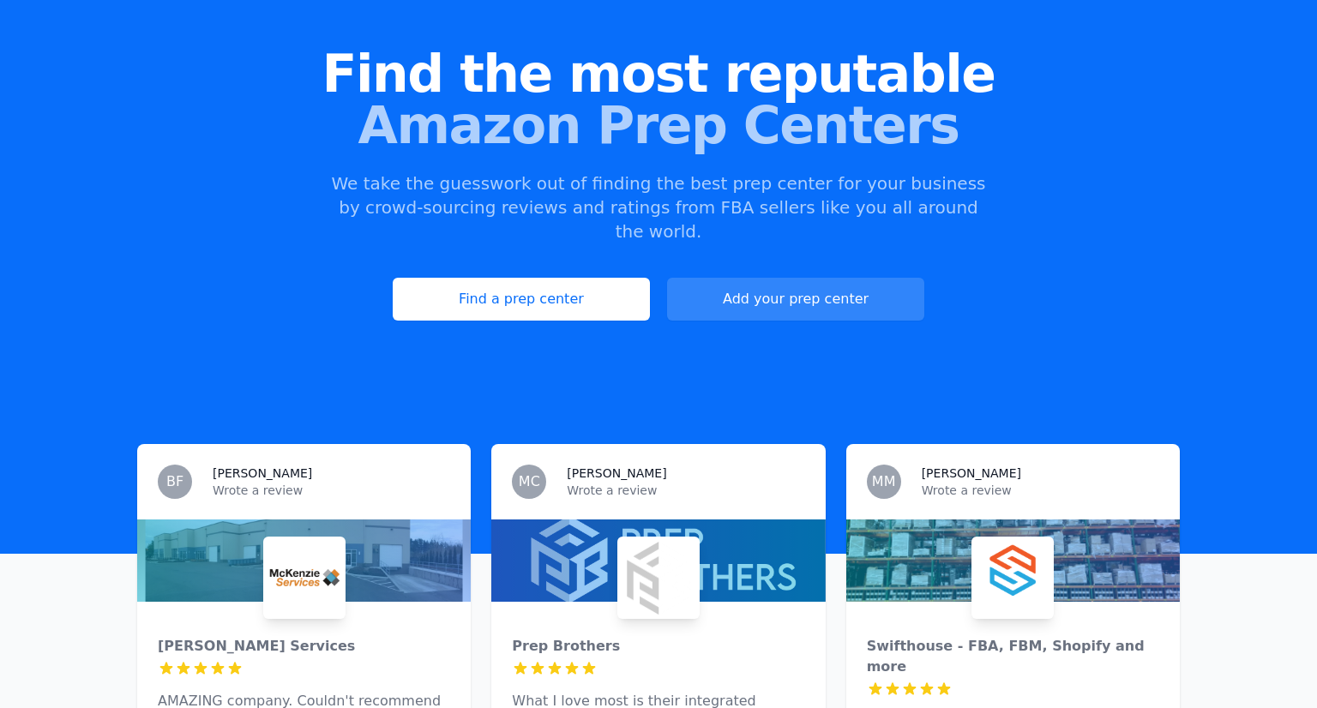
scroll to position [178, 0]
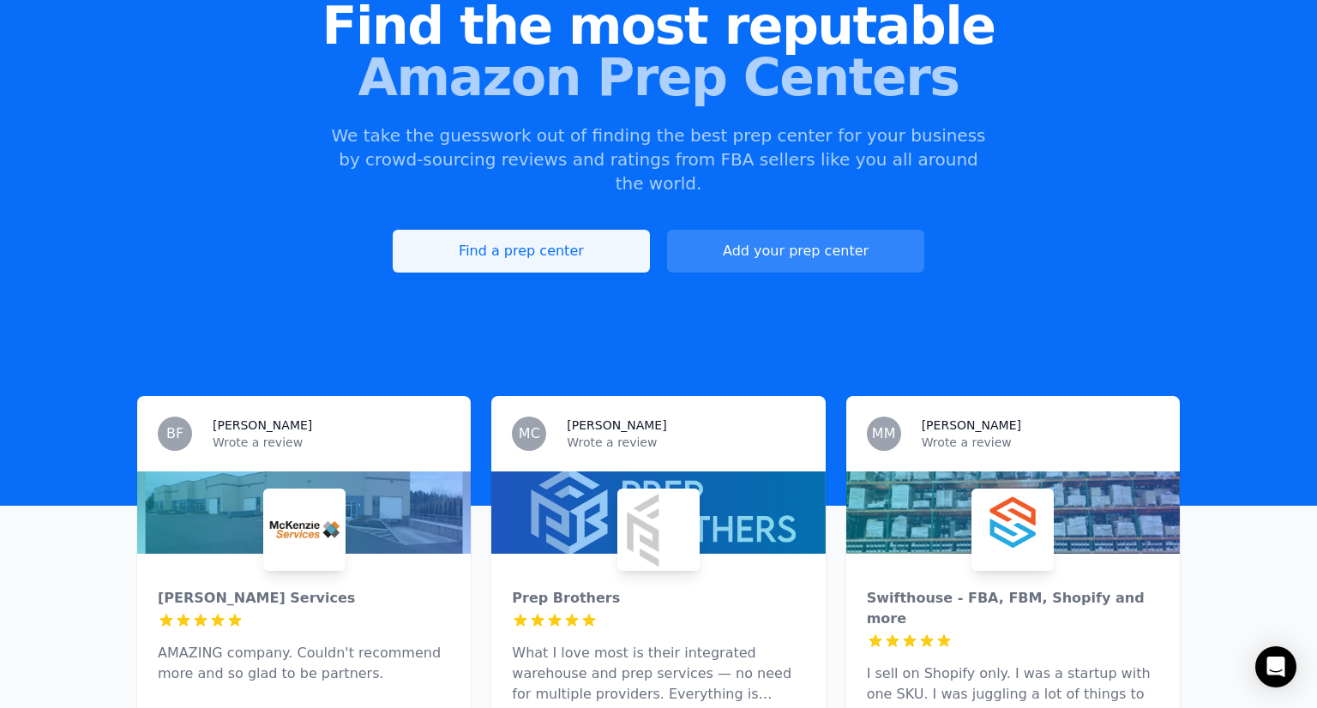
click at [501, 230] on link "Find a prep center" at bounding box center [521, 251] width 257 height 43
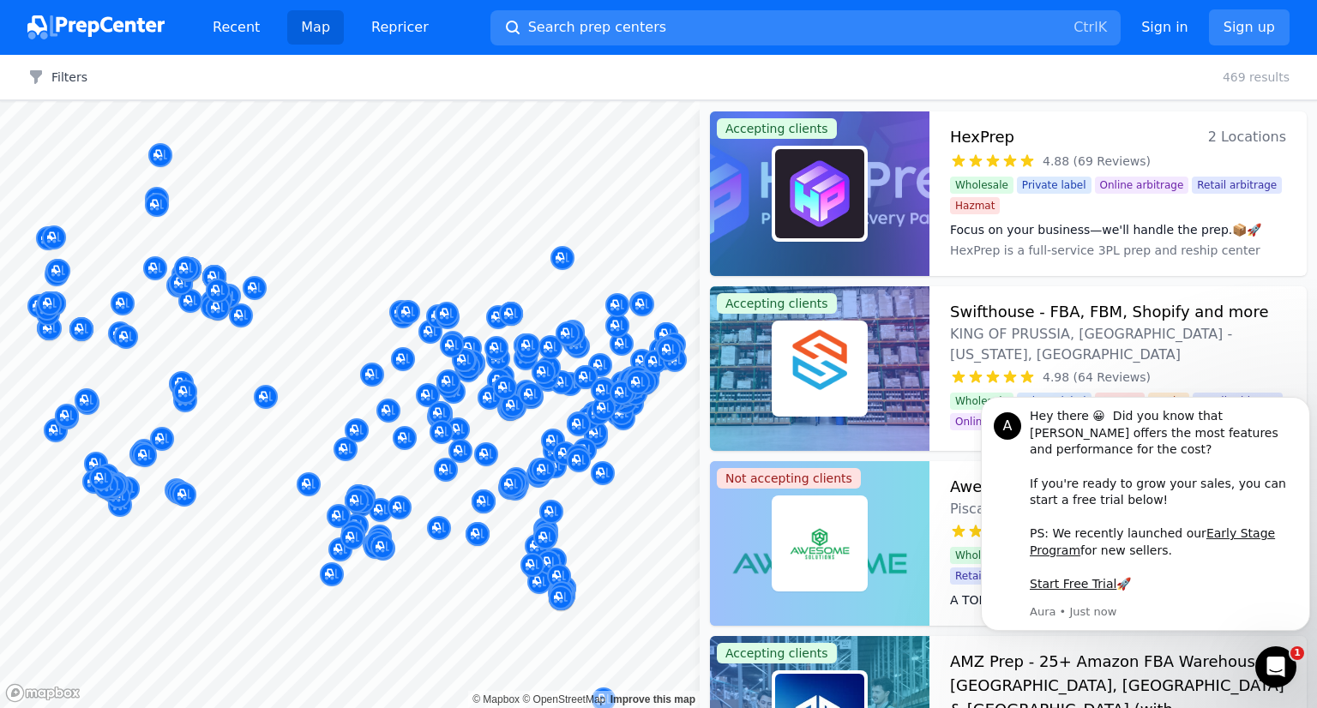
click at [1288, 681] on div "Open Intercom Messenger" at bounding box center [1276, 667] width 57 height 57
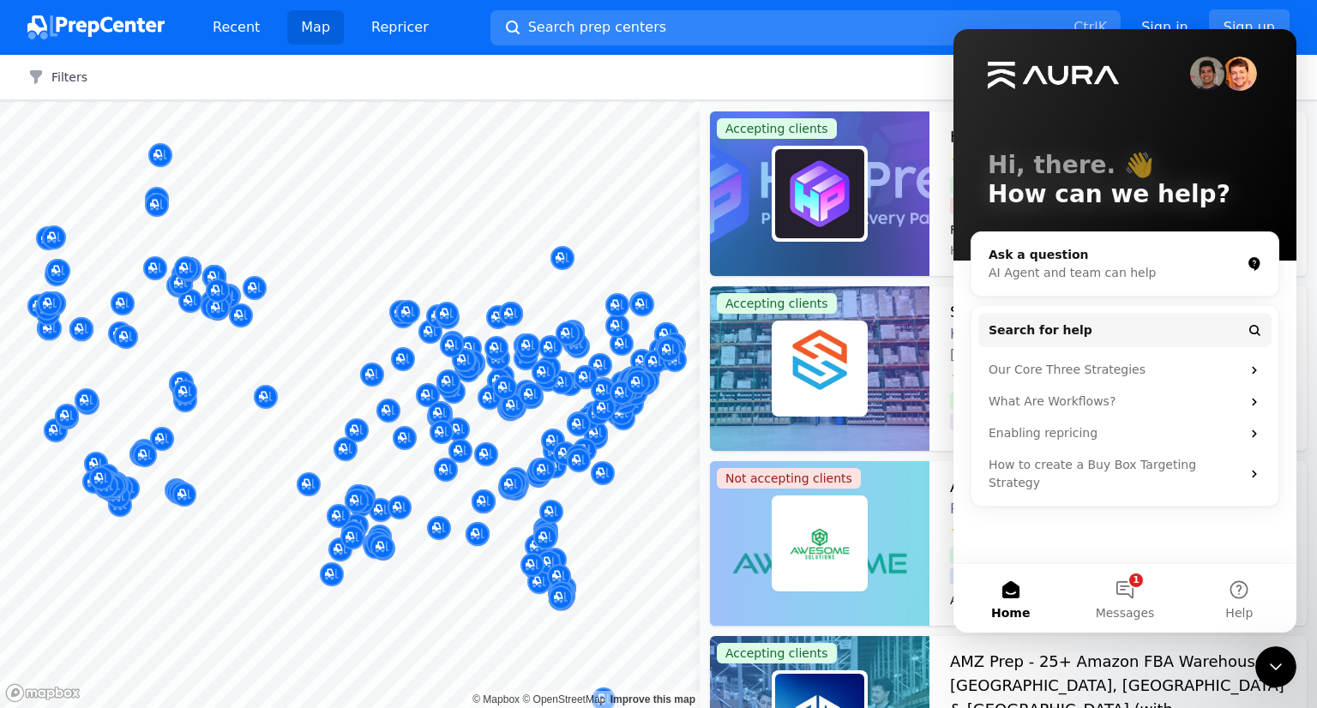
click at [1268, 654] on div "Close Intercom Messenger" at bounding box center [1276, 667] width 41 height 41
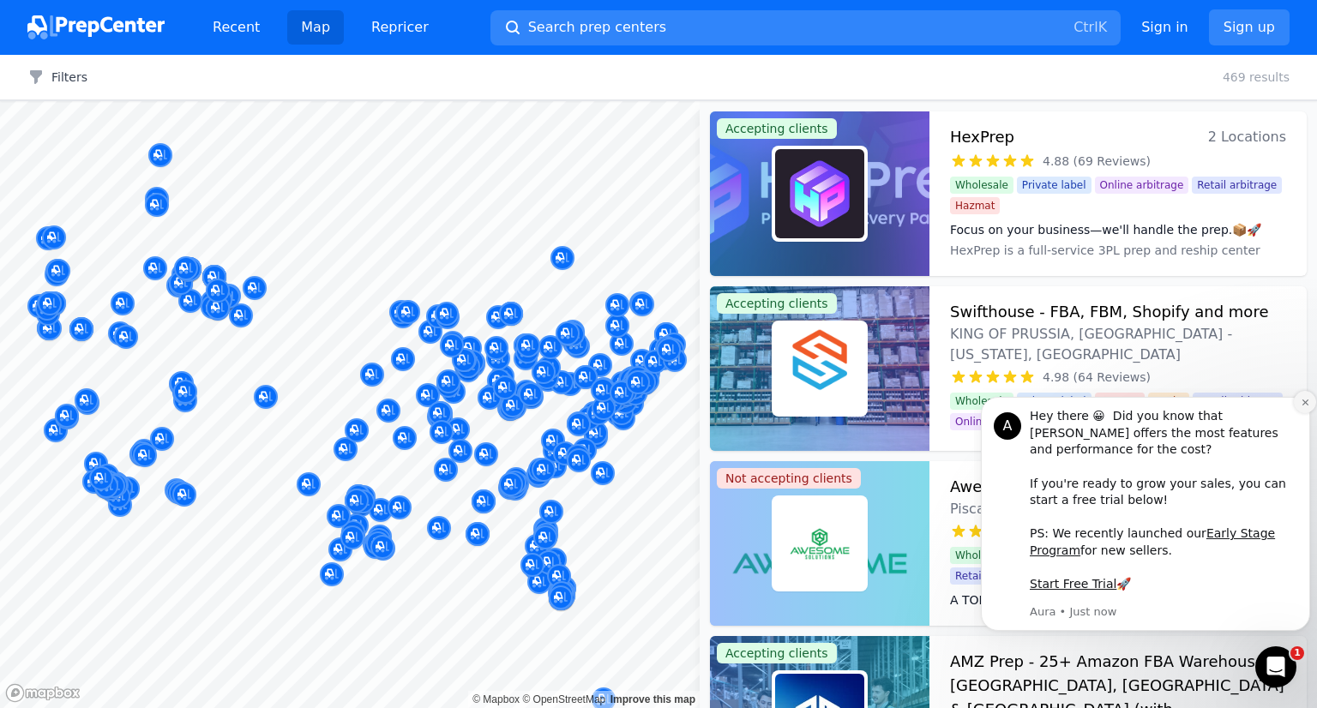
click at [1301, 407] on icon "Dismiss notification" at bounding box center [1305, 402] width 9 height 9
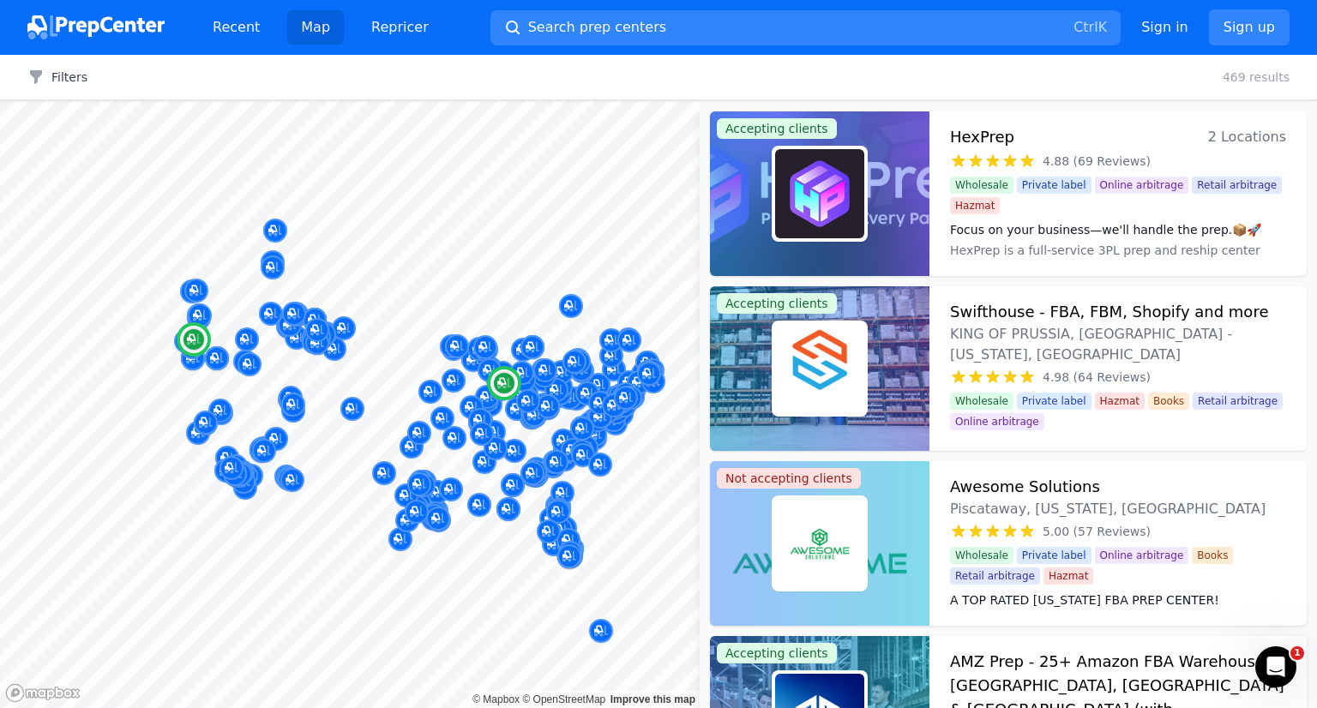
click at [887, 194] on div at bounding box center [820, 193] width 220 height 165
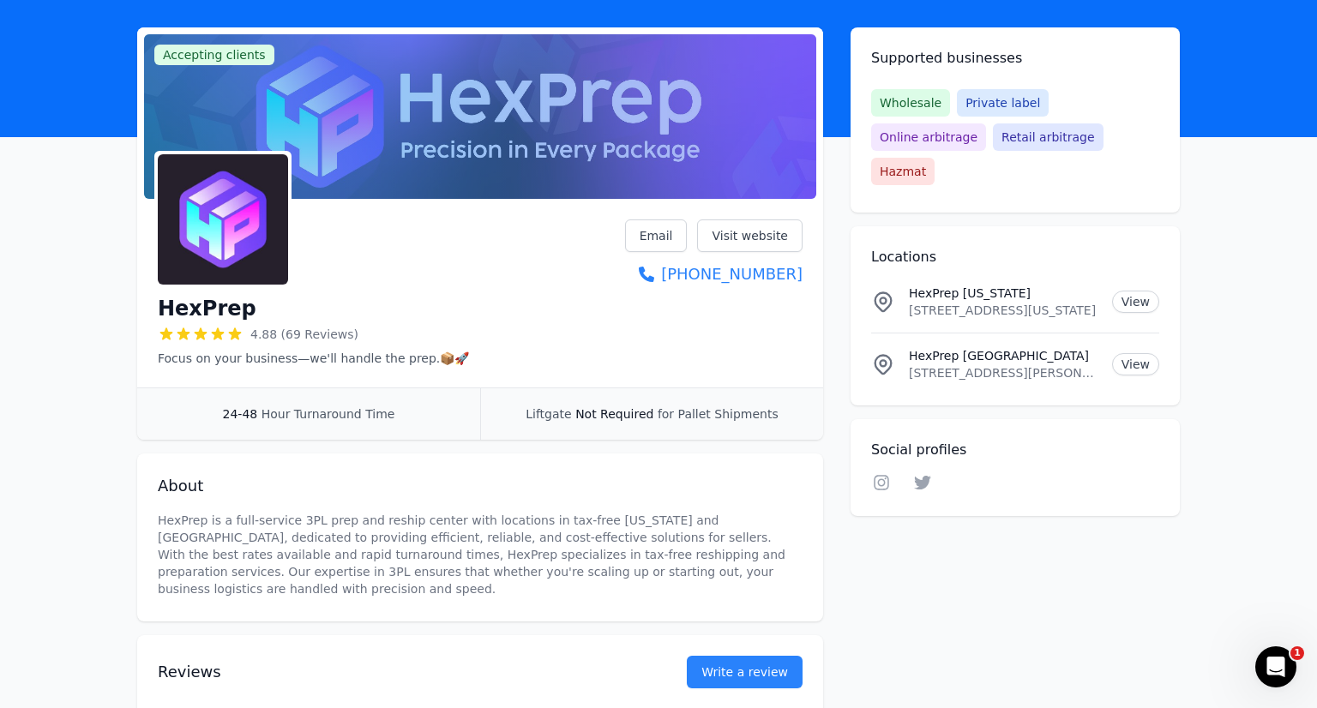
scroll to position [82, 0]
click at [1148, 291] on link "View" at bounding box center [1135, 302] width 47 height 22
click at [1141, 353] on link "View" at bounding box center [1135, 364] width 47 height 22
drag, startPoint x: 908, startPoint y: 340, endPoint x: 1091, endPoint y: 346, distance: 182.8
click at [1091, 365] on p "[STREET_ADDRESS][PERSON_NAME][US_STATE]" at bounding box center [1004, 373] width 190 height 17
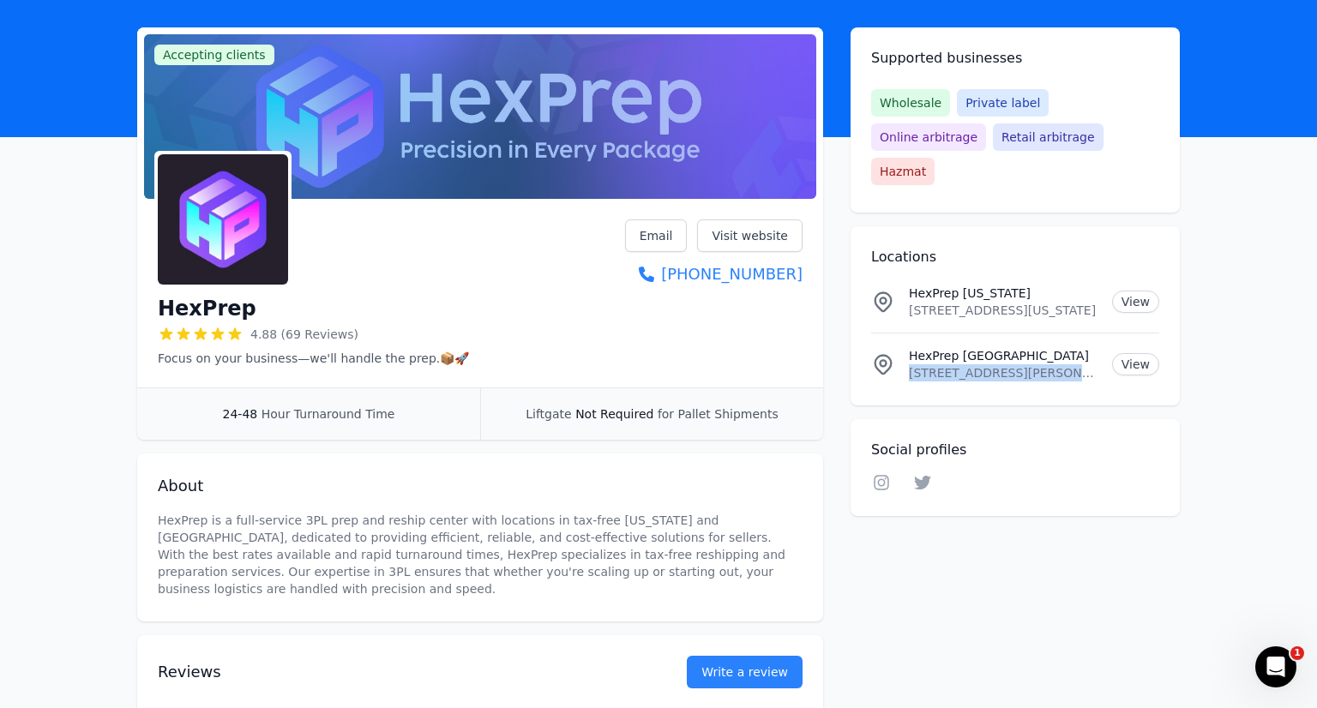
copy p "[STREET_ADDRESS][PERSON_NAME]"
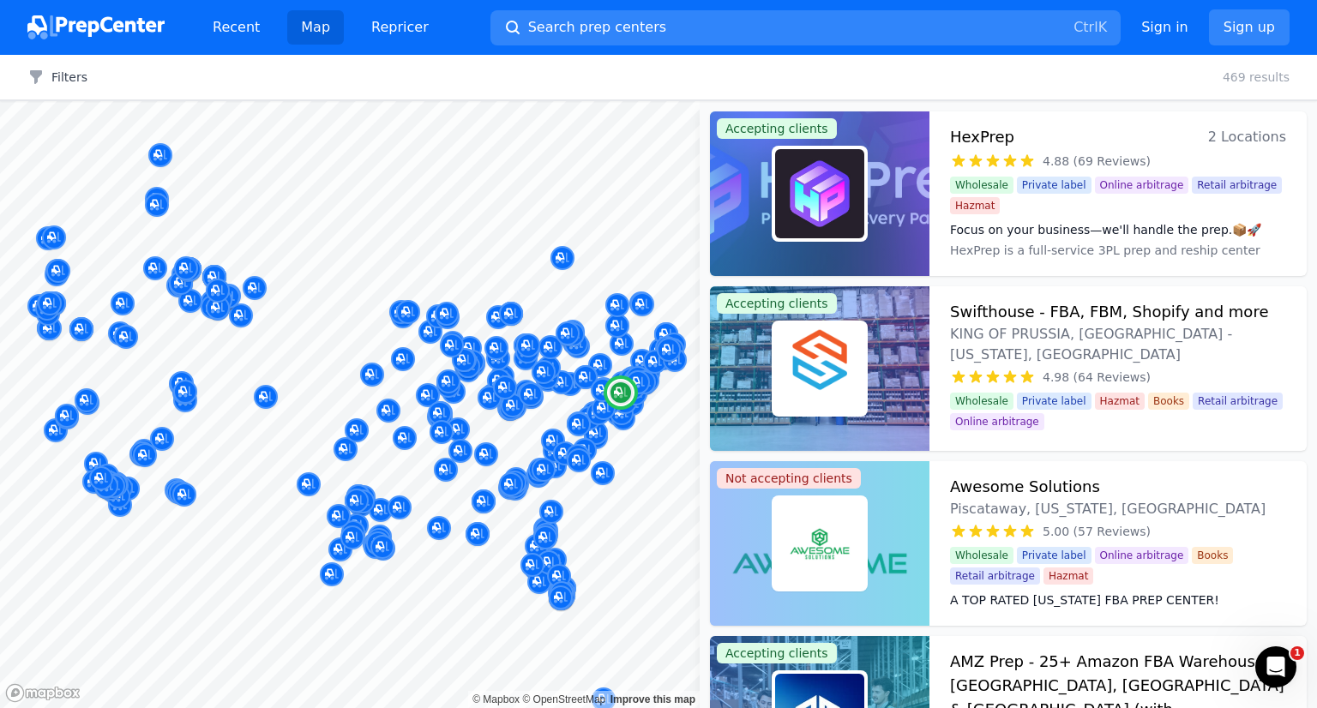
click at [875, 352] on div at bounding box center [820, 368] width 220 height 165
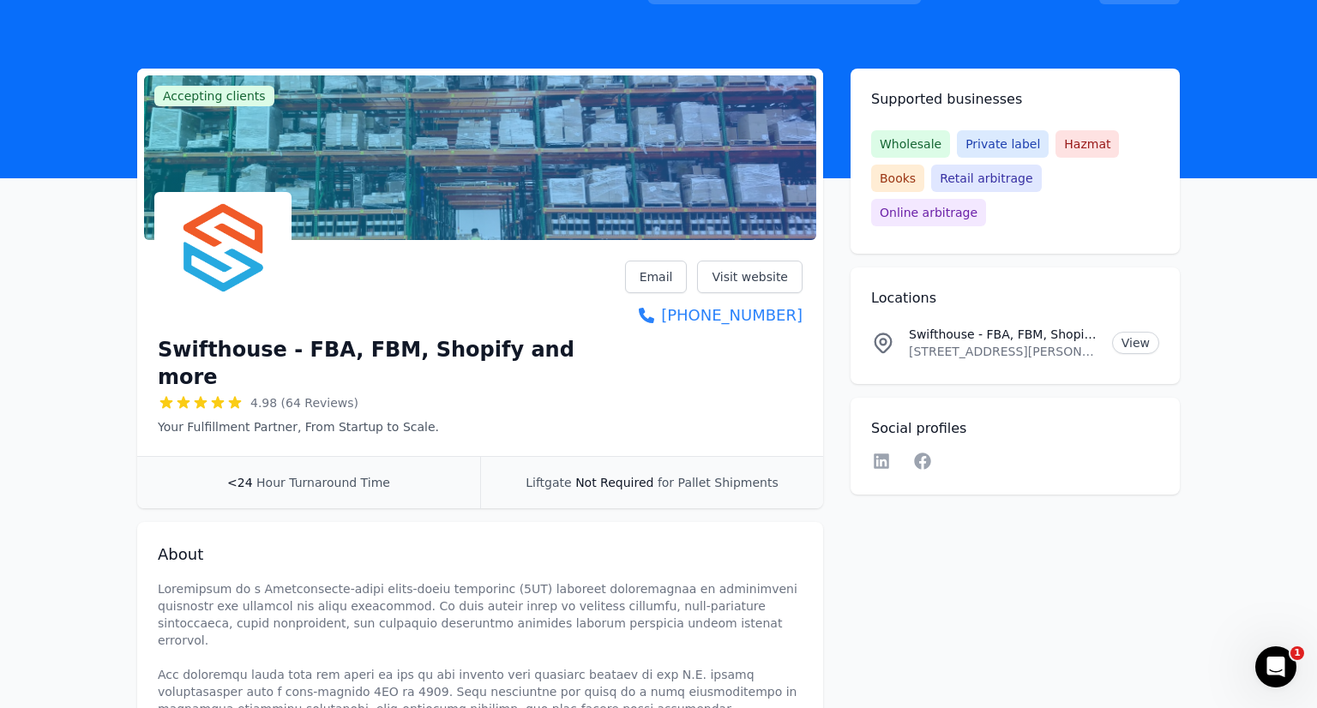
scroll to position [42, 0]
click at [1142, 331] on link "View" at bounding box center [1135, 342] width 47 height 22
drag, startPoint x: 907, startPoint y: 318, endPoint x: 1088, endPoint y: 325, distance: 182.0
click at [1088, 325] on li "Swifthouse - FBA, FBM, Shopify and more Location [STREET_ADDRESS][PERSON_NAME][…" at bounding box center [1015, 342] width 288 height 62
copy p "[STREET_ADDRESS][PERSON_NAME]"
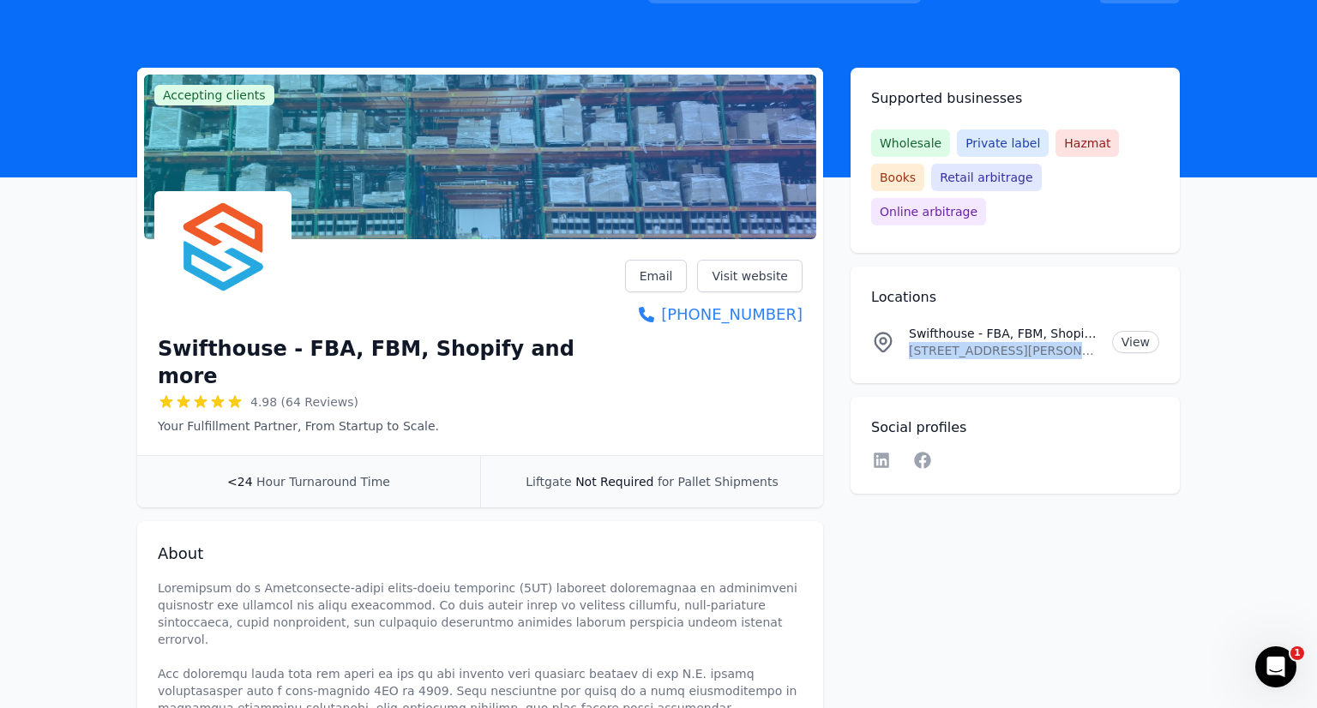
click at [1141, 334] on li "Swifthouse - FBA, FBM, Shopify and more Location [STREET_ADDRESS][PERSON_NAME][…" at bounding box center [1015, 342] width 288 height 62
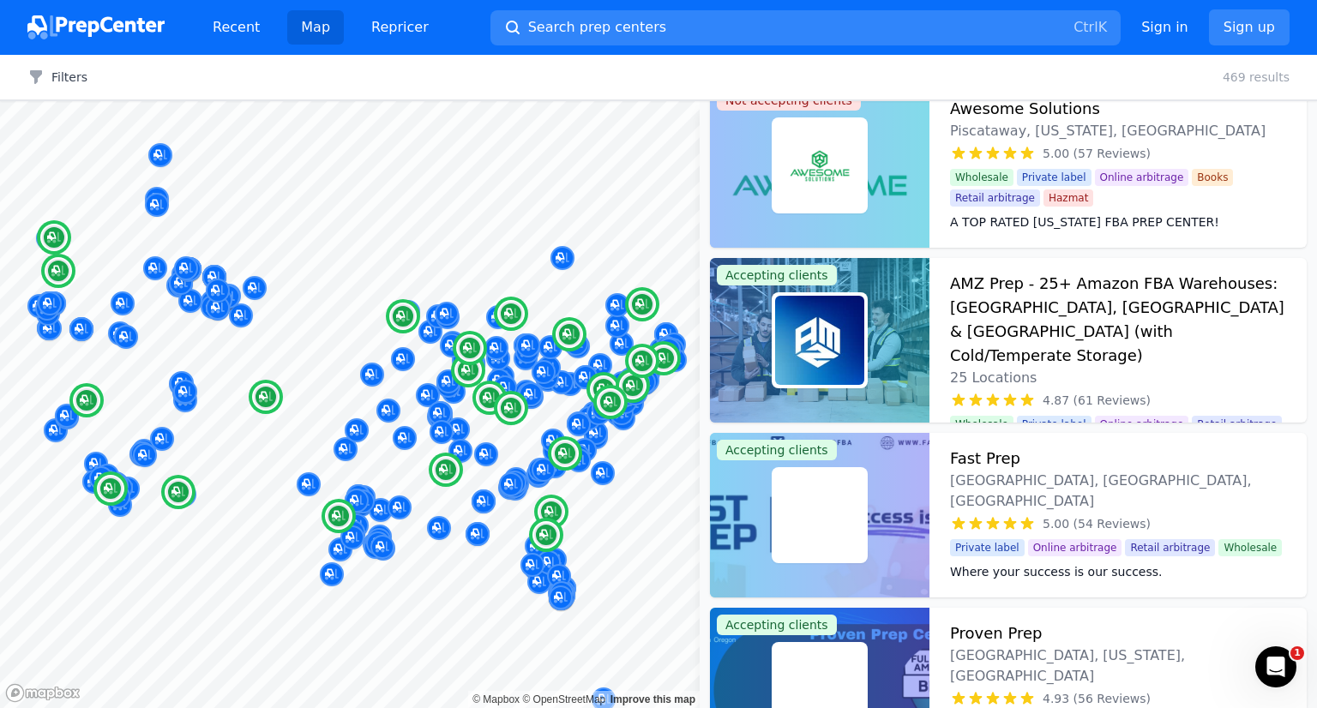
scroll to position [381, 0]
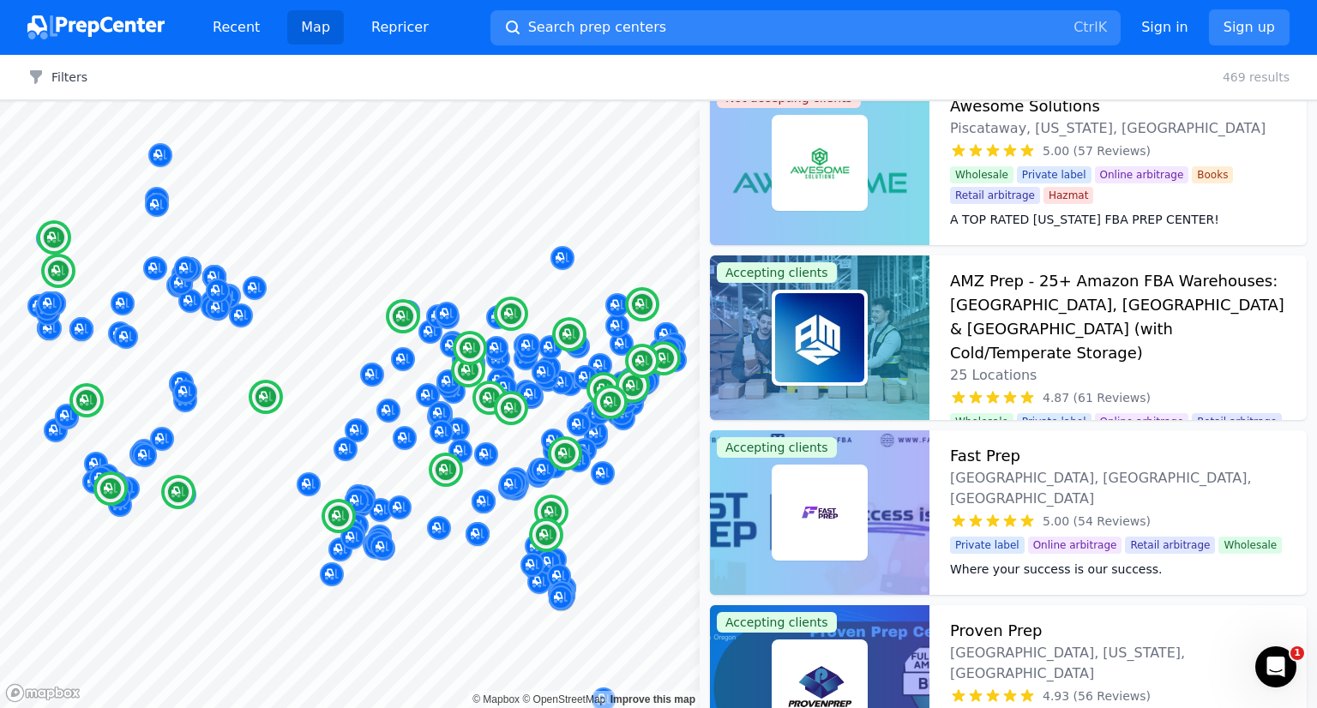
click at [816, 312] on img at bounding box center [819, 337] width 89 height 89
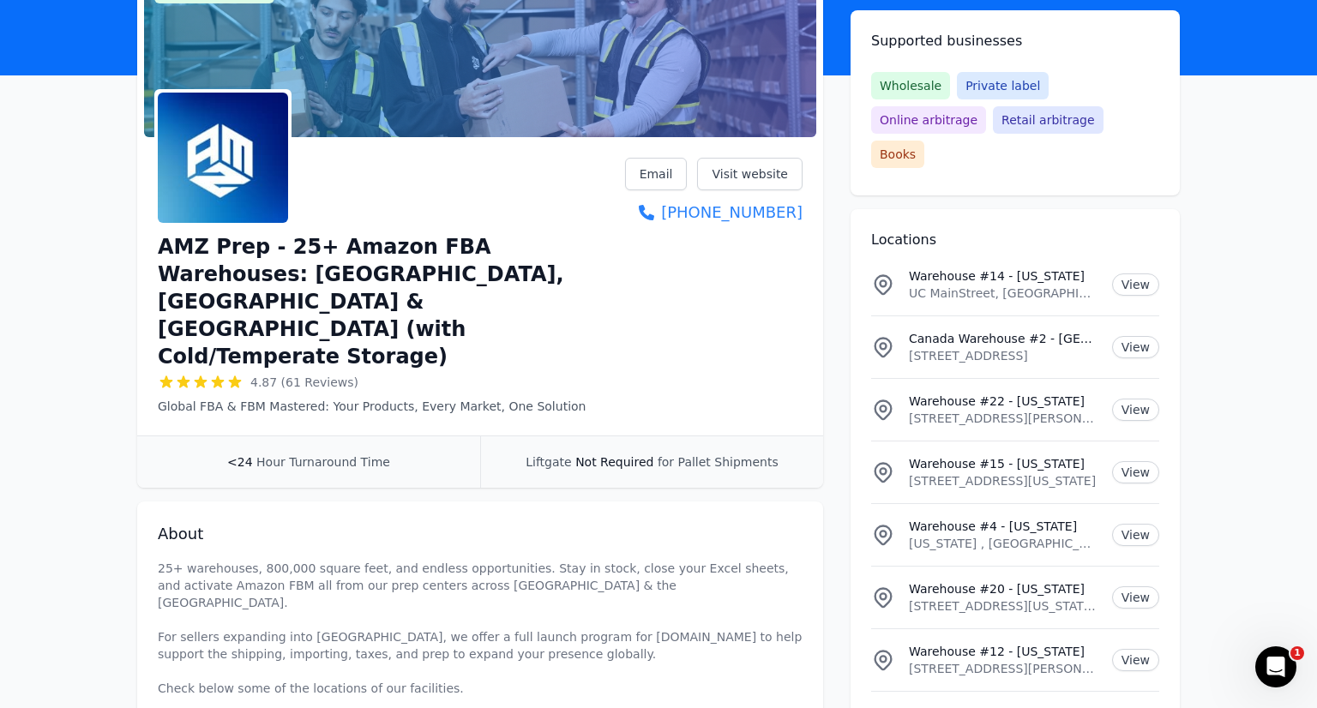
scroll to position [147, 0]
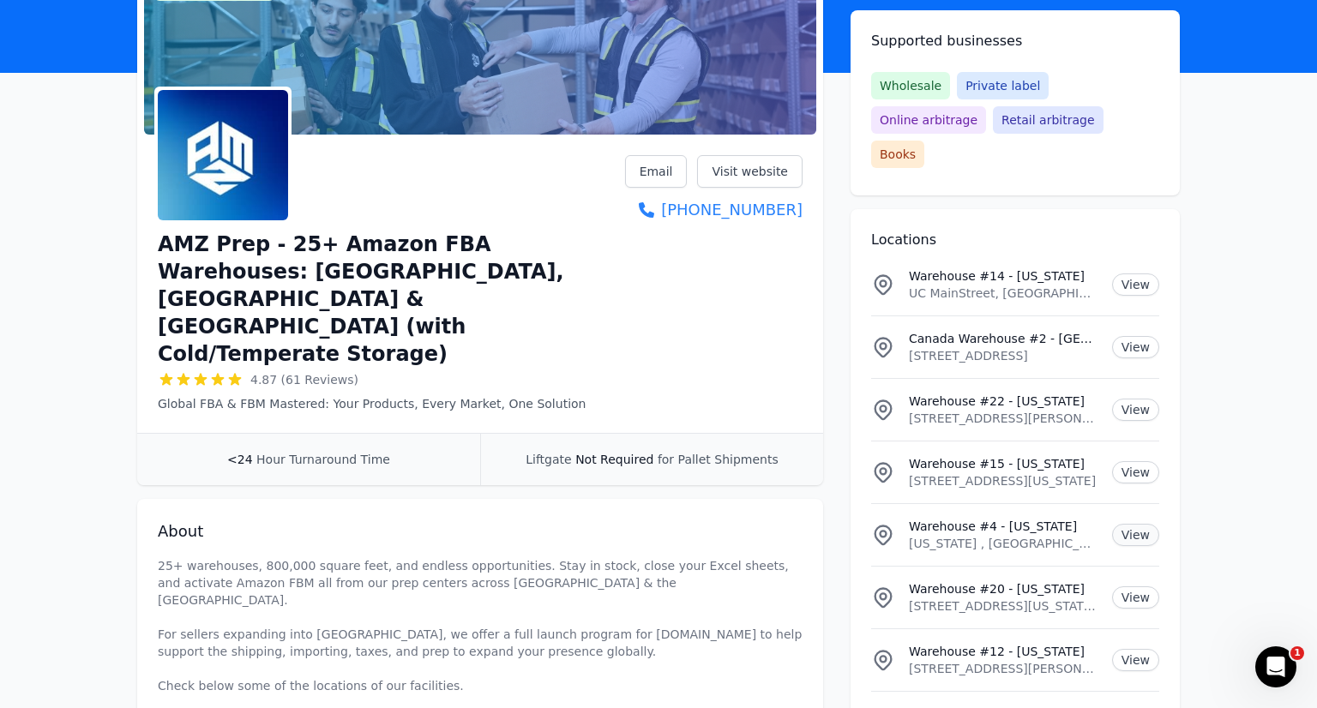
click at [1131, 524] on link "View" at bounding box center [1135, 535] width 47 height 22
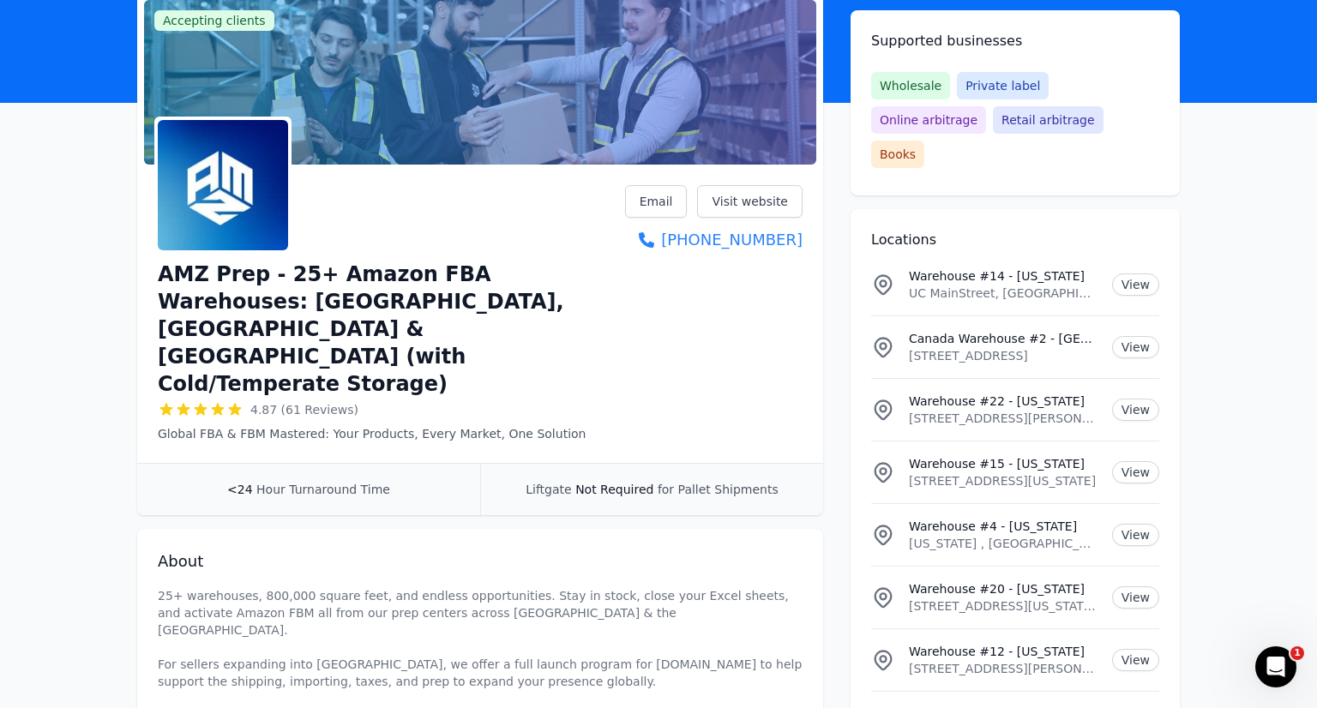
scroll to position [117, 0]
drag, startPoint x: 907, startPoint y: 260, endPoint x: 1090, endPoint y: 264, distance: 183.6
click at [1090, 268] on div "Warehouse #14 - [US_STATE][GEOGRAPHIC_DATA], [GEOGRAPHIC_DATA], [US_STATE][GEOG…" at bounding box center [1015, 285] width 288 height 34
click at [1090, 285] on p "UC MainStreet, [GEOGRAPHIC_DATA], [GEOGRAPHIC_DATA], [US_STATE][GEOGRAPHIC_DATA…" at bounding box center [1004, 293] width 190 height 17
drag, startPoint x: 909, startPoint y: 266, endPoint x: 1088, endPoint y: 270, distance: 179.3
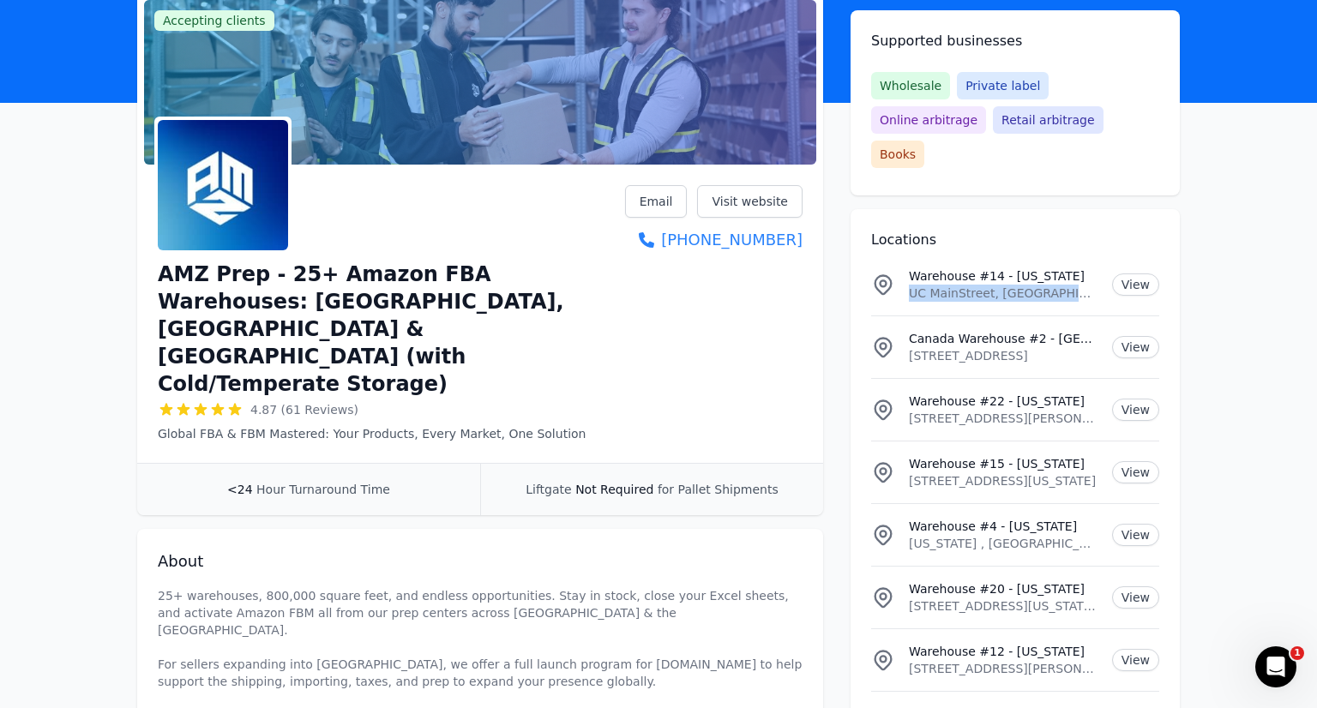
click at [1088, 270] on li "Warehouse #14 - [US_STATE][GEOGRAPHIC_DATA], [GEOGRAPHIC_DATA], [US_STATE][GEOG…" at bounding box center [1015, 285] width 288 height 62
copy p "UC MainStreet, [GEOGRAPHIC_DATA], [GEOGRAPHIC_DATA] 452"
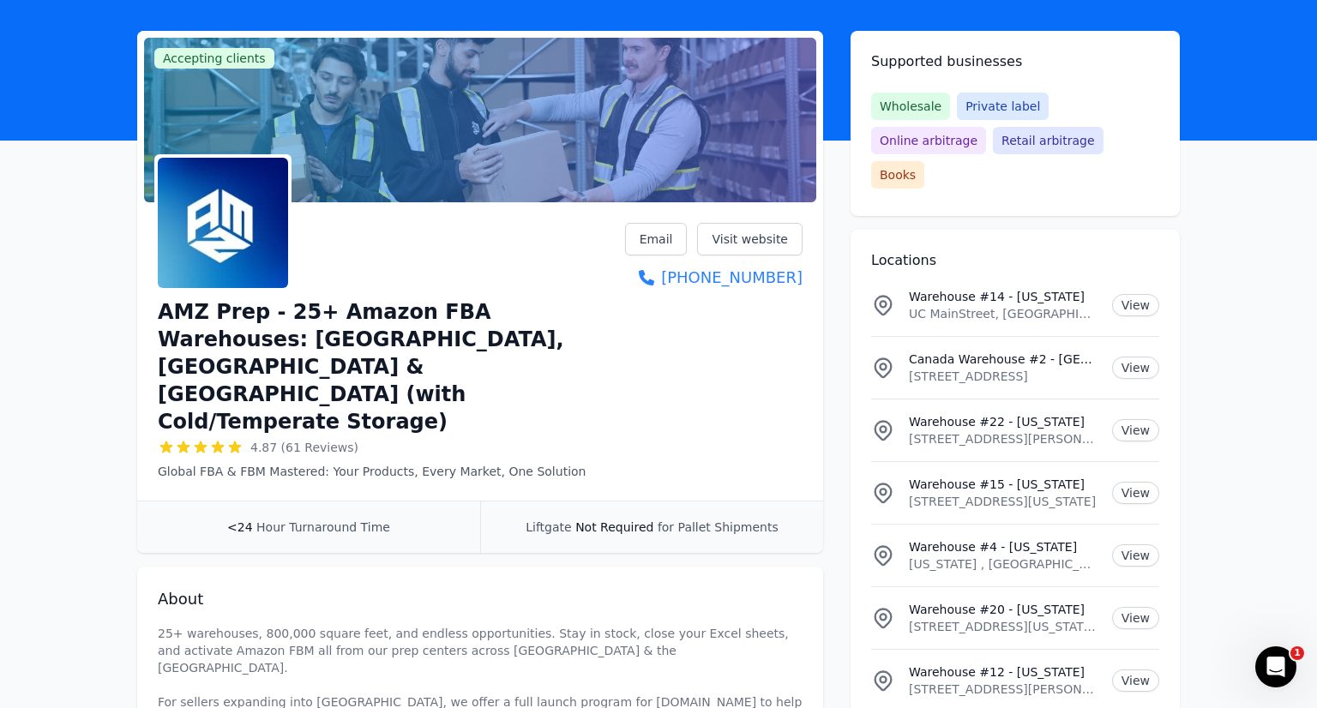
scroll to position [79, 0]
click at [1135, 482] on link "View" at bounding box center [1135, 493] width 47 height 22
drag, startPoint x: 910, startPoint y: 468, endPoint x: 1094, endPoint y: 483, distance: 185.0
click at [1094, 483] on li "Warehouse #15 - [US_STATE][GEOGRAPHIC_DATA][STREET_ADDRESS][US_STATE][GEOGRAPHI…" at bounding box center [1015, 492] width 288 height 63
copy p "[STREET_ADDRESS]"
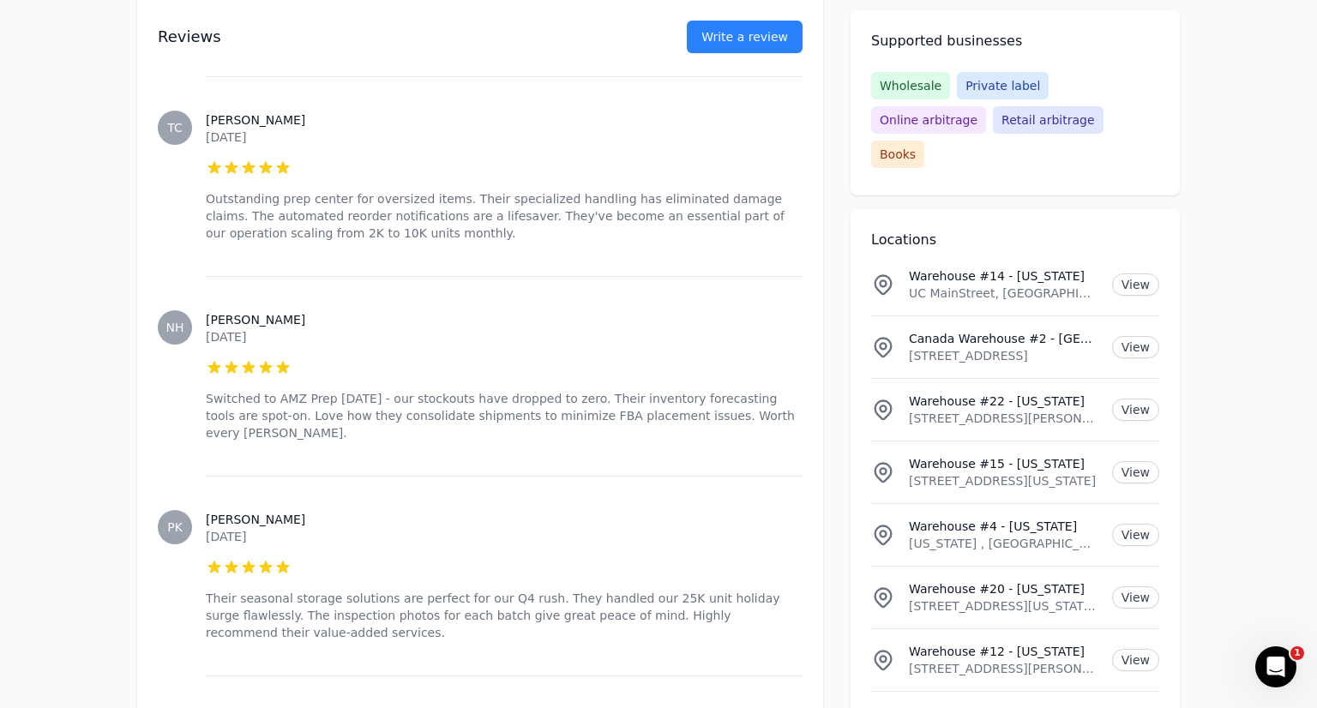
scroll to position [1709, 0]
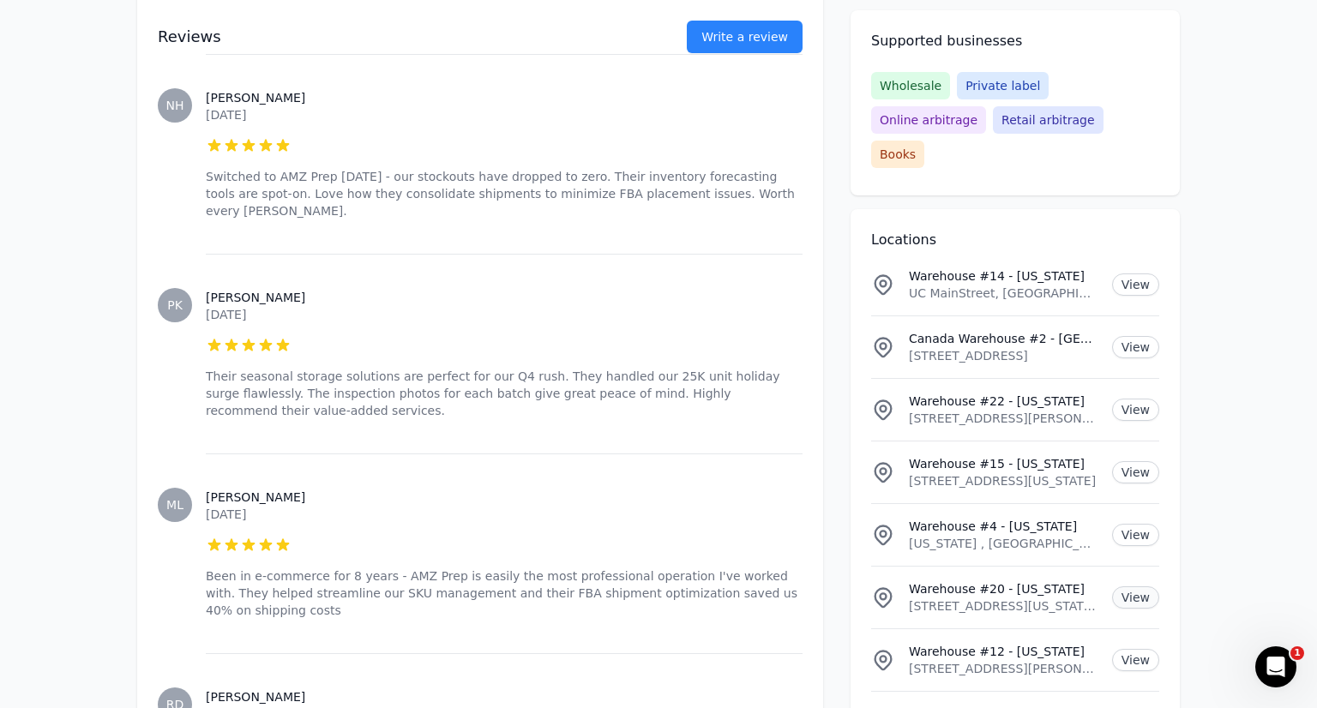
click at [1133, 587] on link "View" at bounding box center [1135, 598] width 47 height 22
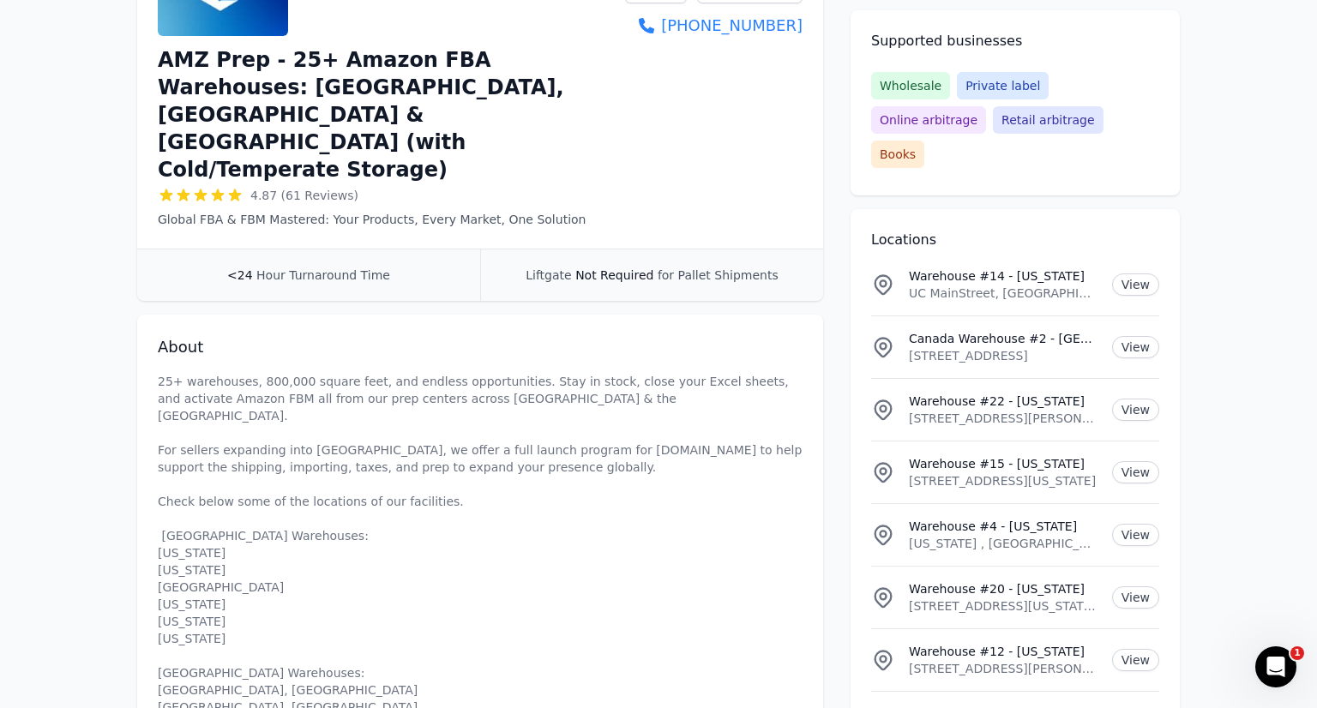
scroll to position [0, 0]
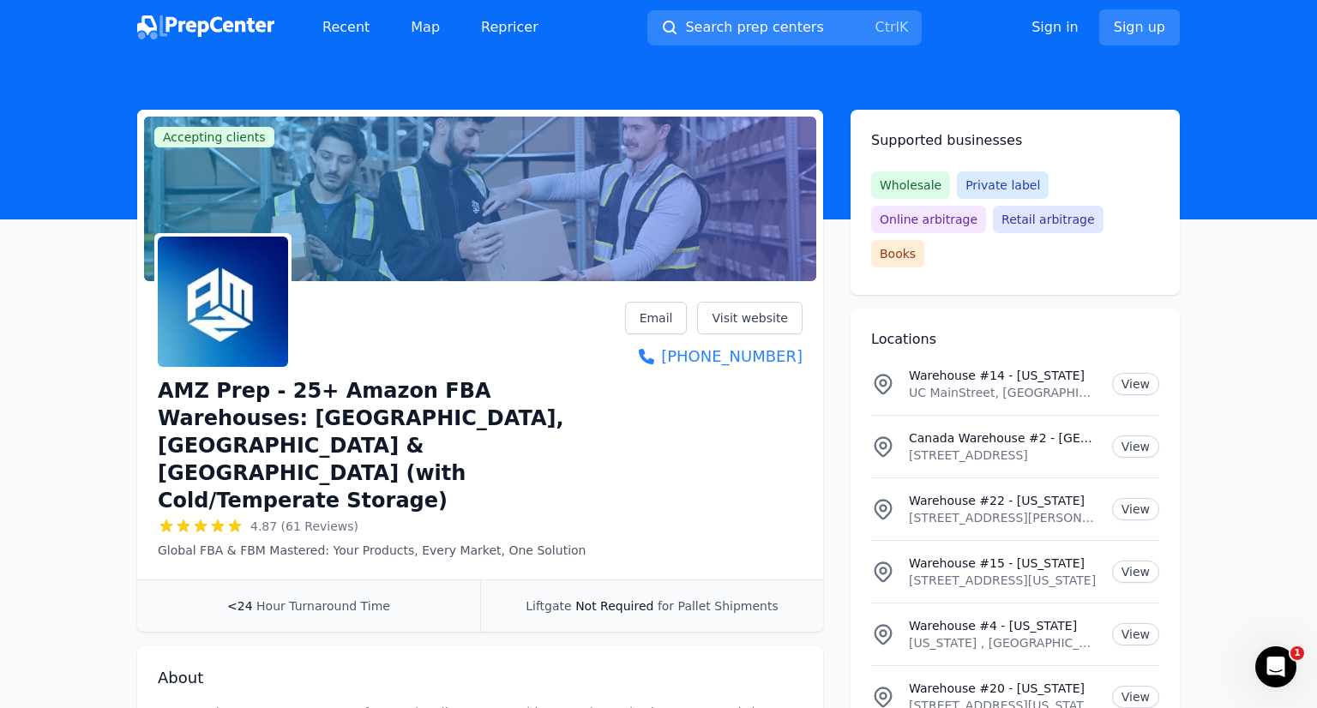
click at [1097, 572] on p "[STREET_ADDRESS][US_STATE]" at bounding box center [1004, 580] width 190 height 17
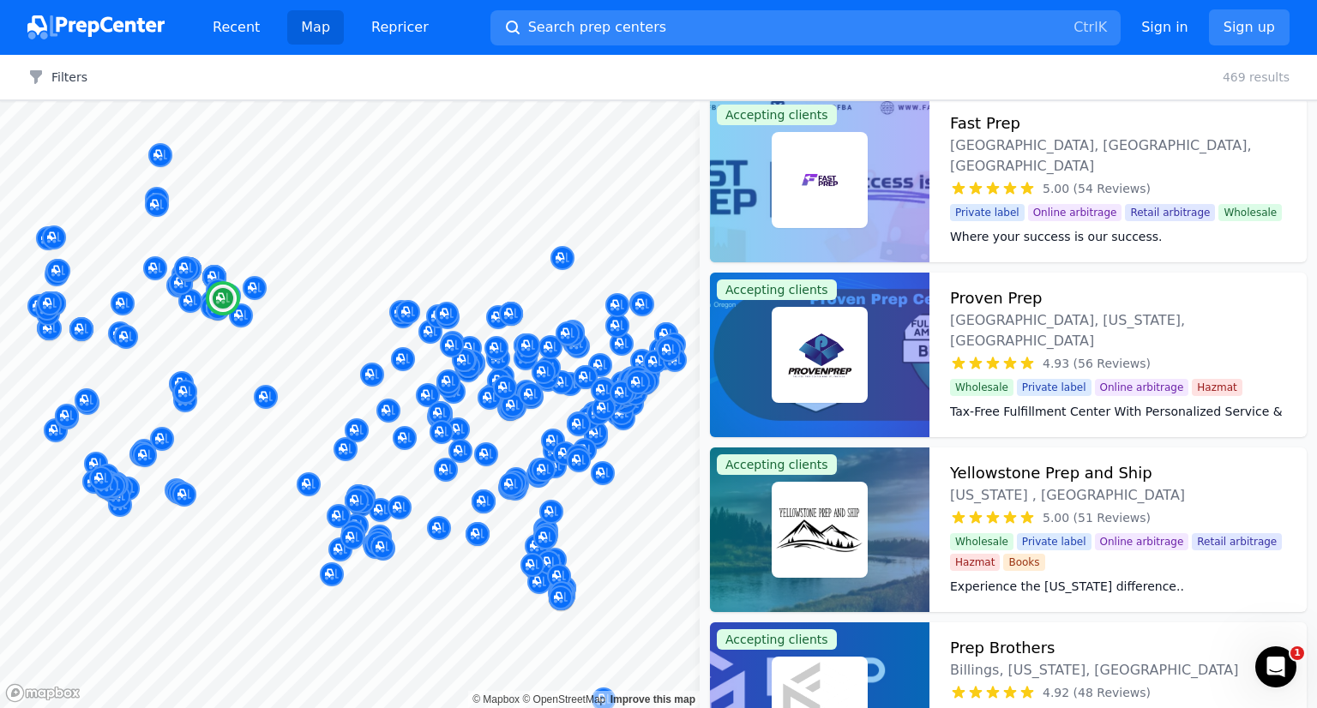
scroll to position [716, 0]
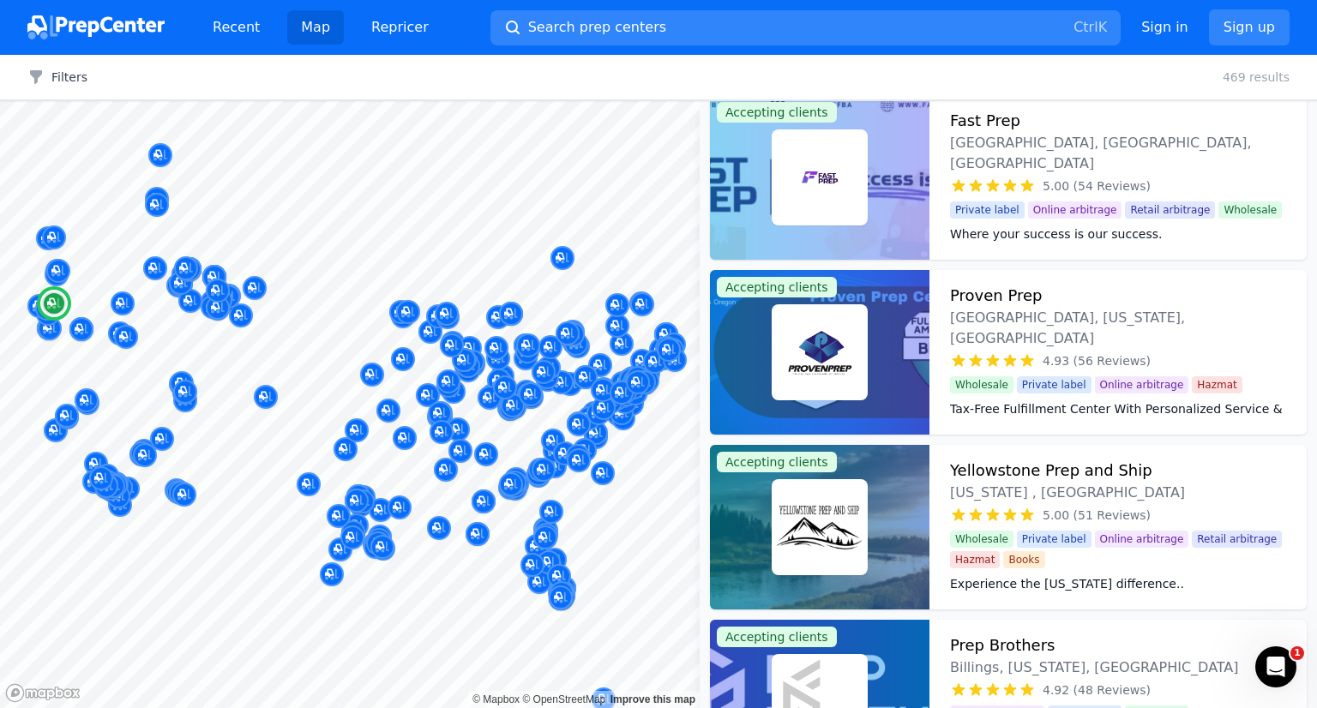
click at [877, 322] on div at bounding box center [820, 352] width 220 height 165
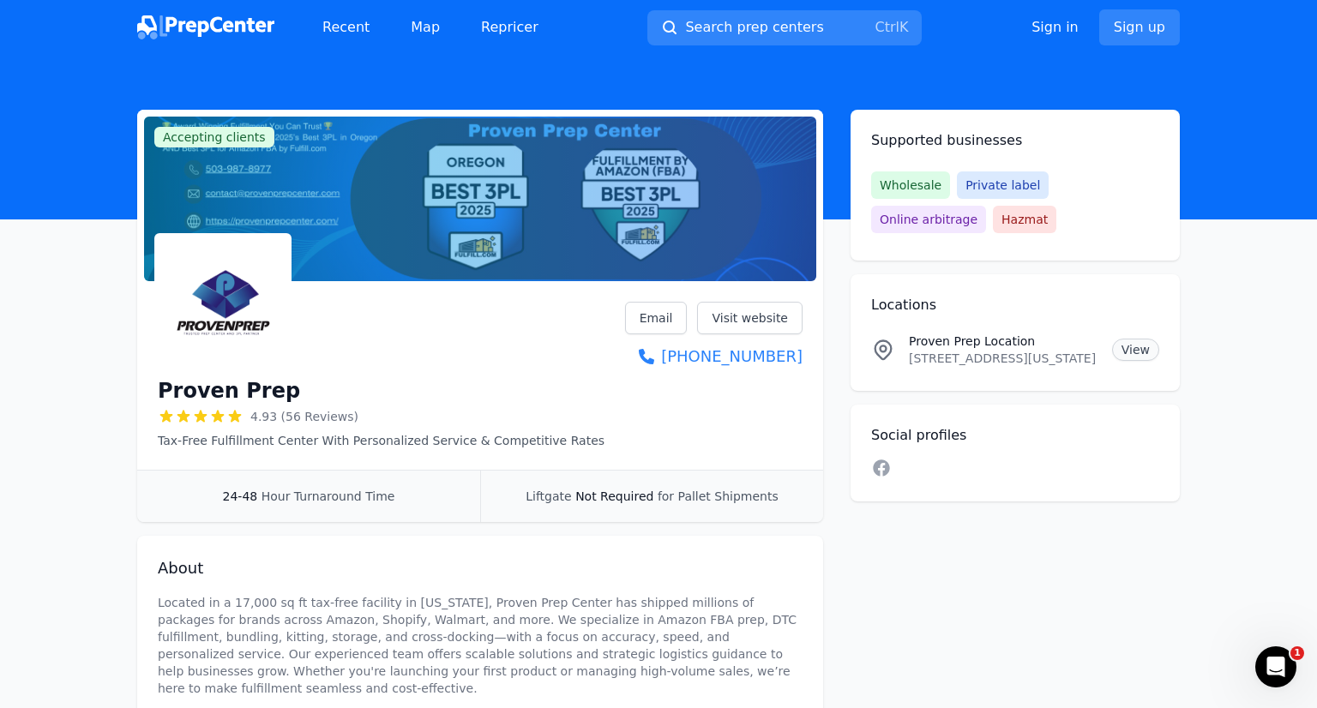
click at [1137, 357] on link "View" at bounding box center [1135, 350] width 47 height 22
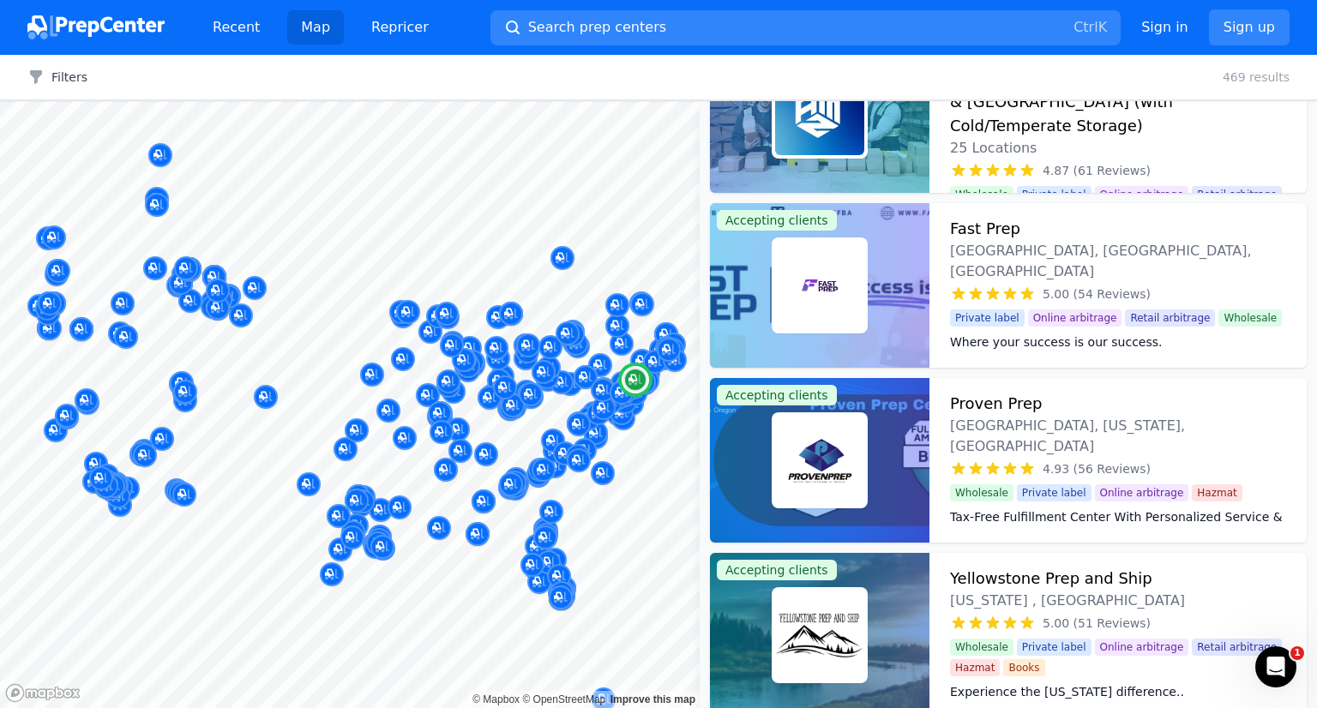
scroll to position [624, 0]
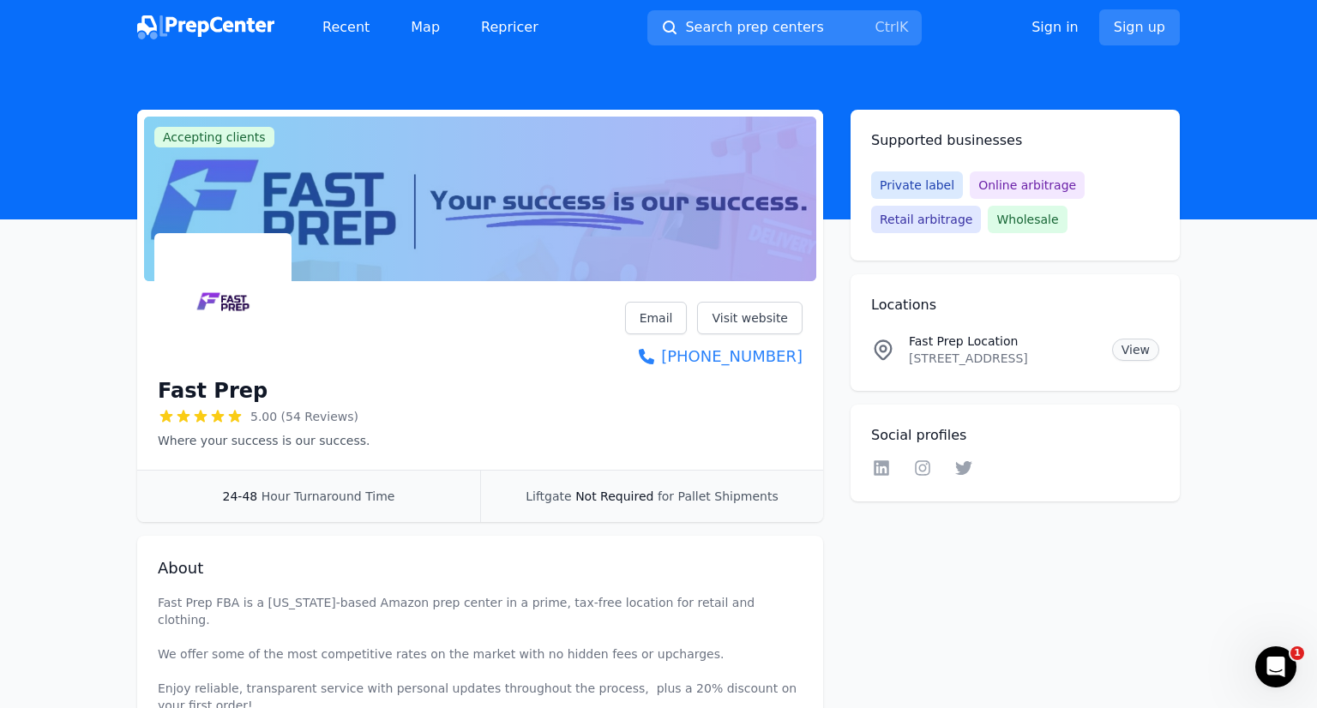
click at [1121, 345] on link "View" at bounding box center [1135, 350] width 47 height 22
drag, startPoint x: 907, startPoint y: 359, endPoint x: 1092, endPoint y: 368, distance: 184.6
click at [1092, 368] on li "Fast Prep Location 197 christie ave, Clifton, NJ, 07011, US View" at bounding box center [1015, 350] width 288 height 62
copy p "197 christie ave, Clifton, NJ, 07011"
click at [1118, 349] on link "View" at bounding box center [1135, 350] width 47 height 22
